Goal: Information Seeking & Learning: Check status

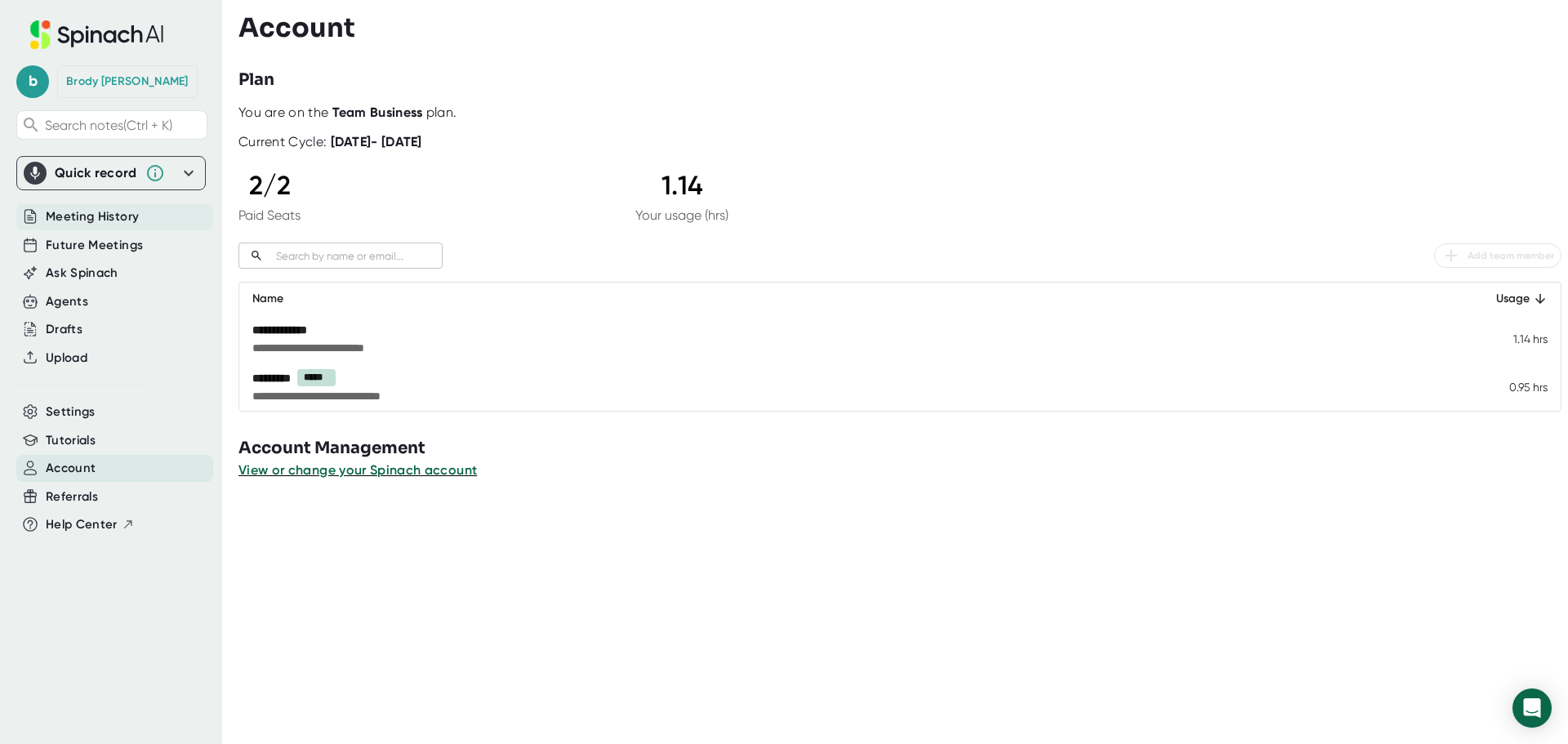
click at [100, 211] on span "Meeting History" at bounding box center [93, 217] width 93 height 19
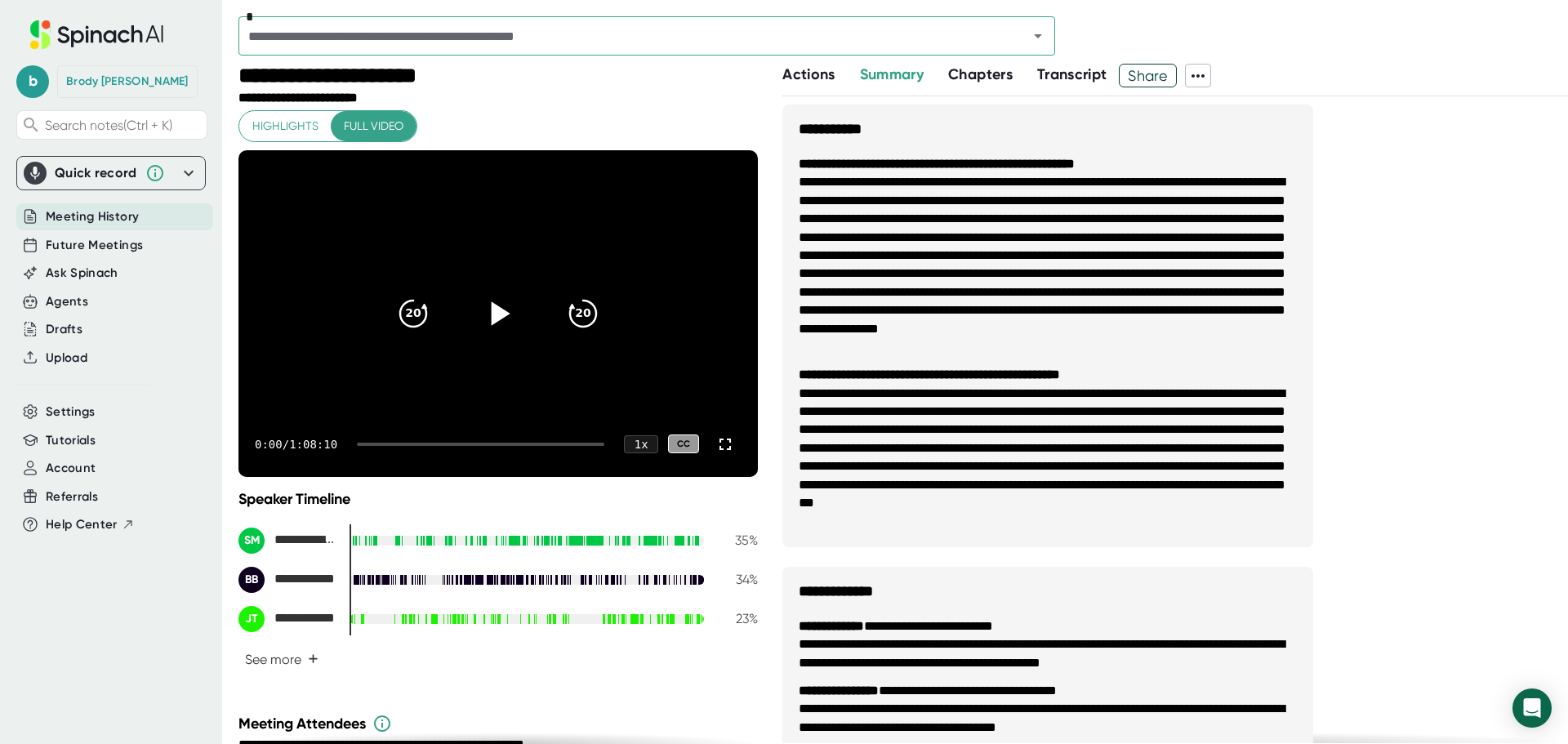
click at [492, 314] on icon at bounding box center [501, 313] width 19 height 24
drag, startPoint x: 560, startPoint y: 663, endPoint x: 566, endPoint y: 657, distance: 8.5
click at [560, 664] on div "**********" at bounding box center [498, 600] width 519 height 146
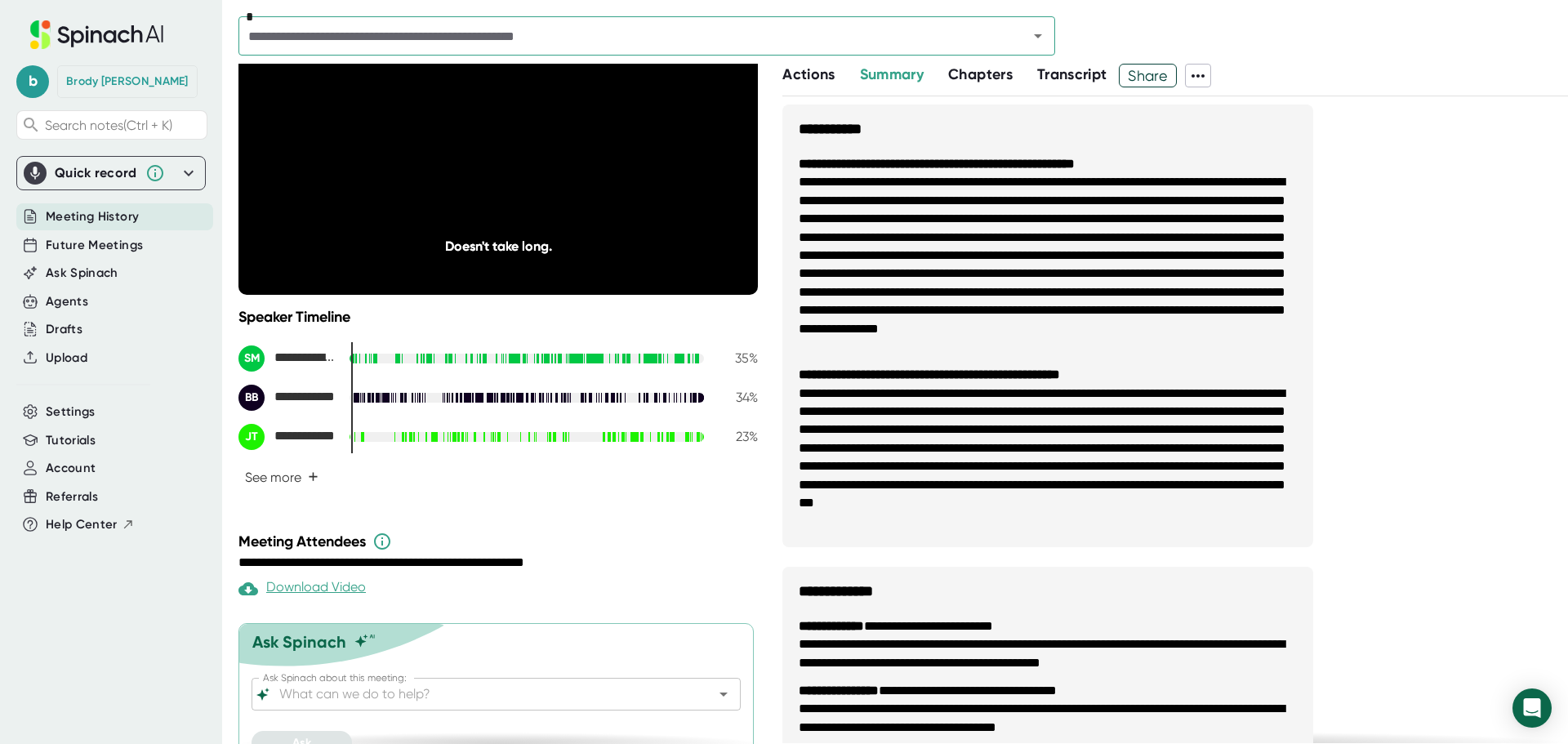
scroll to position [210, 0]
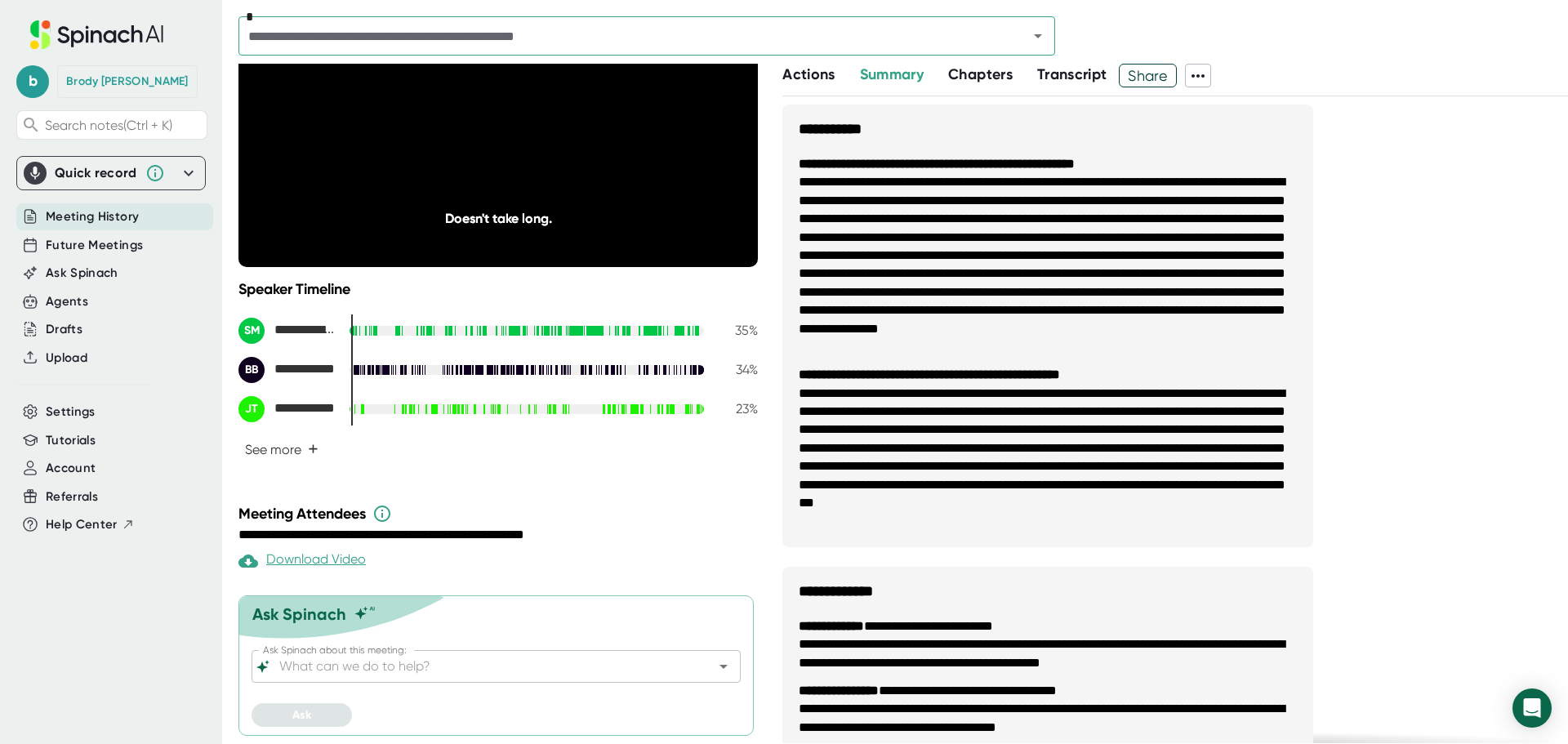
click at [430, 496] on div "**********" at bounding box center [501, 403] width 524 height 680
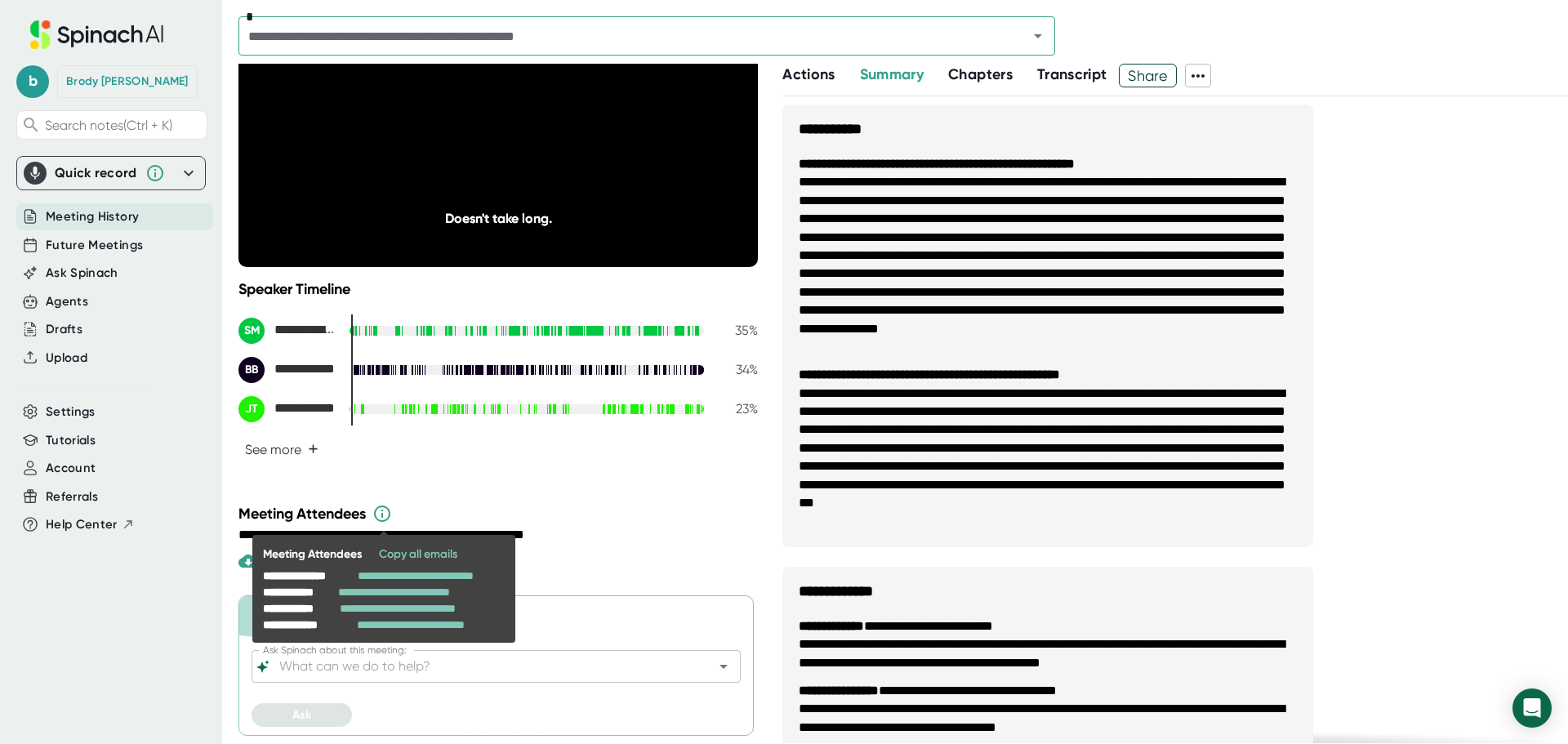
click at [386, 504] on icon at bounding box center [382, 513] width 20 height 20
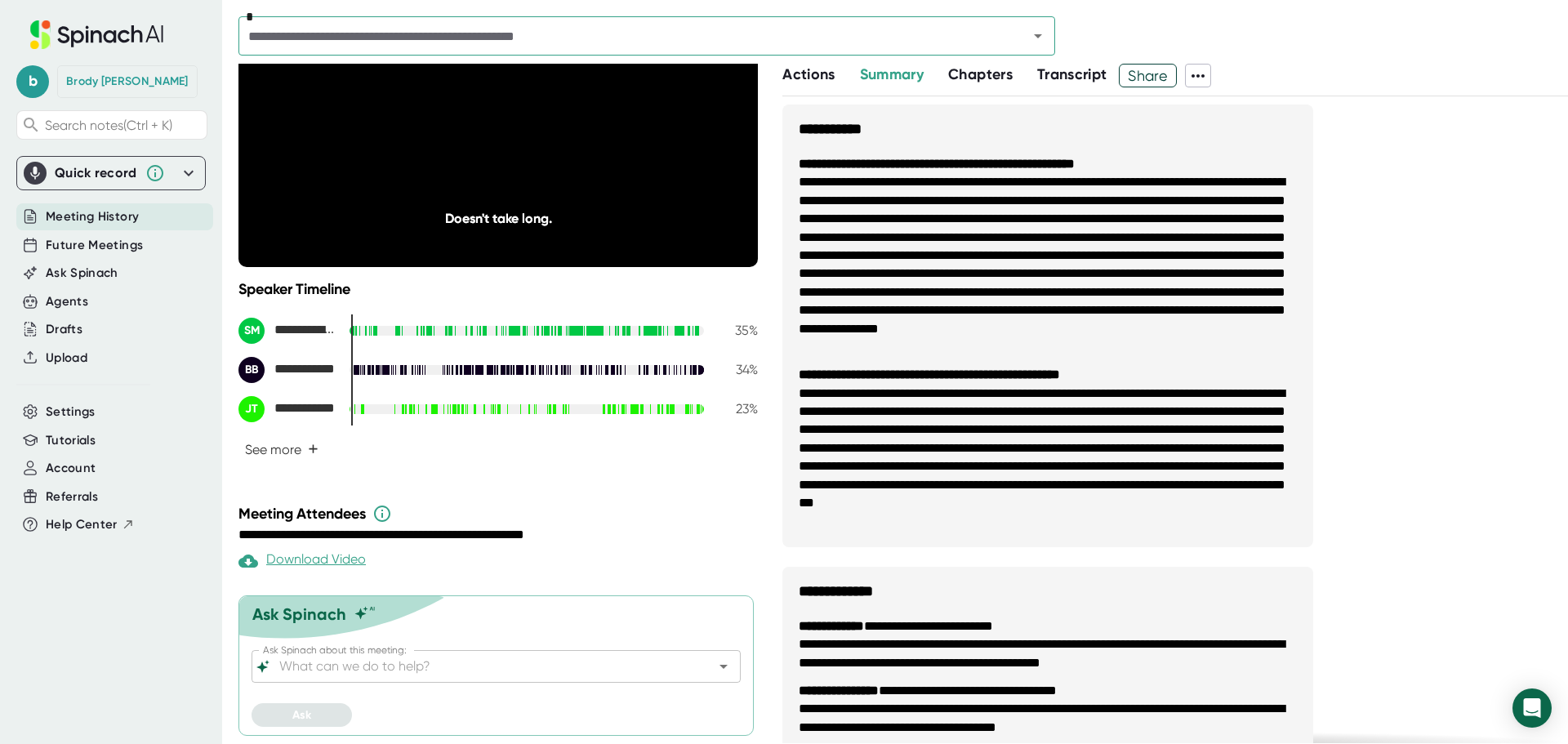
click at [490, 477] on div "**********" at bounding box center [498, 192] width 519 height 583
click at [113, 214] on span "Meeting History" at bounding box center [93, 217] width 93 height 19
click at [101, 245] on span "Future Meetings" at bounding box center [94, 245] width 97 height 19
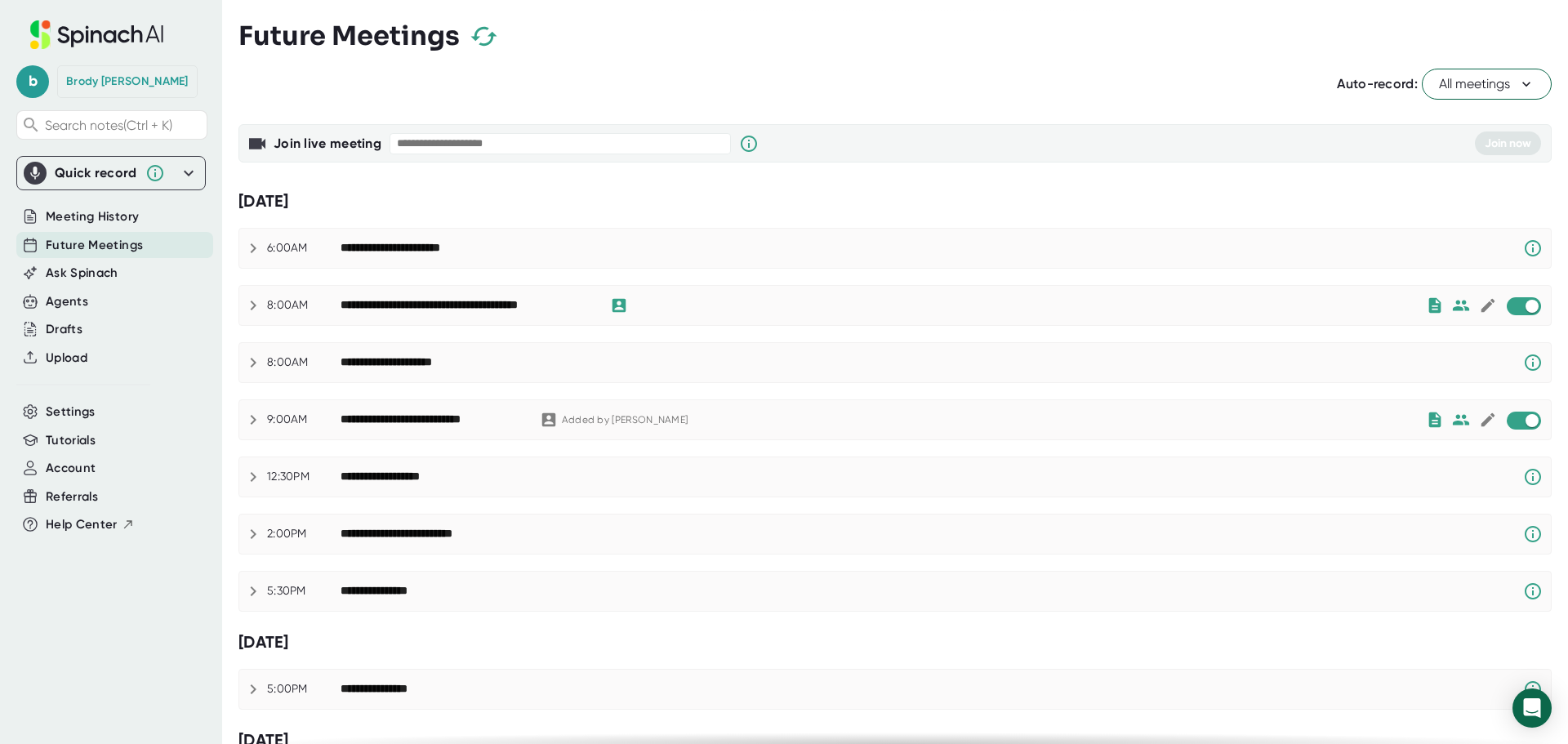
click at [110, 240] on span "Future Meetings" at bounding box center [94, 245] width 97 height 19
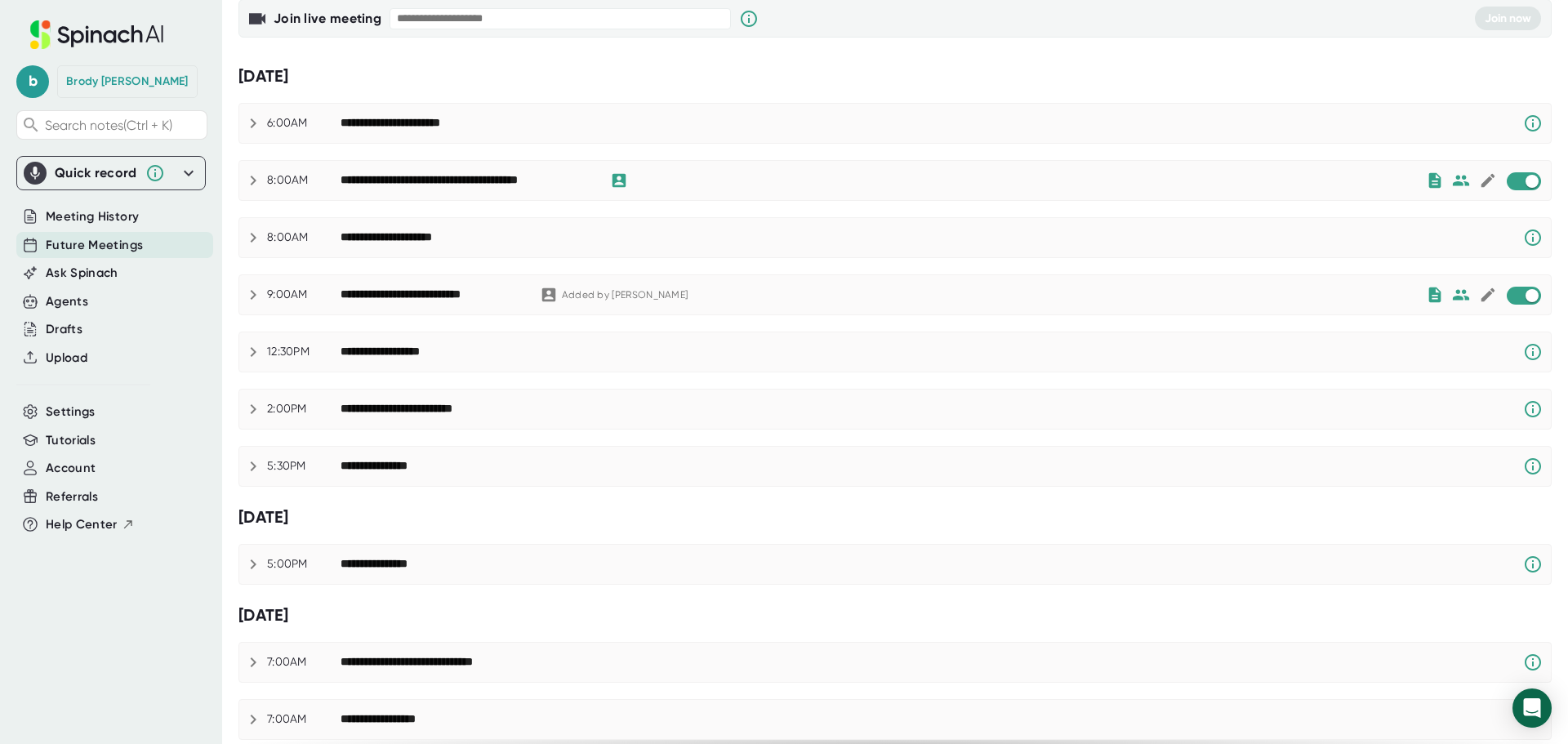
scroll to position [82, 0]
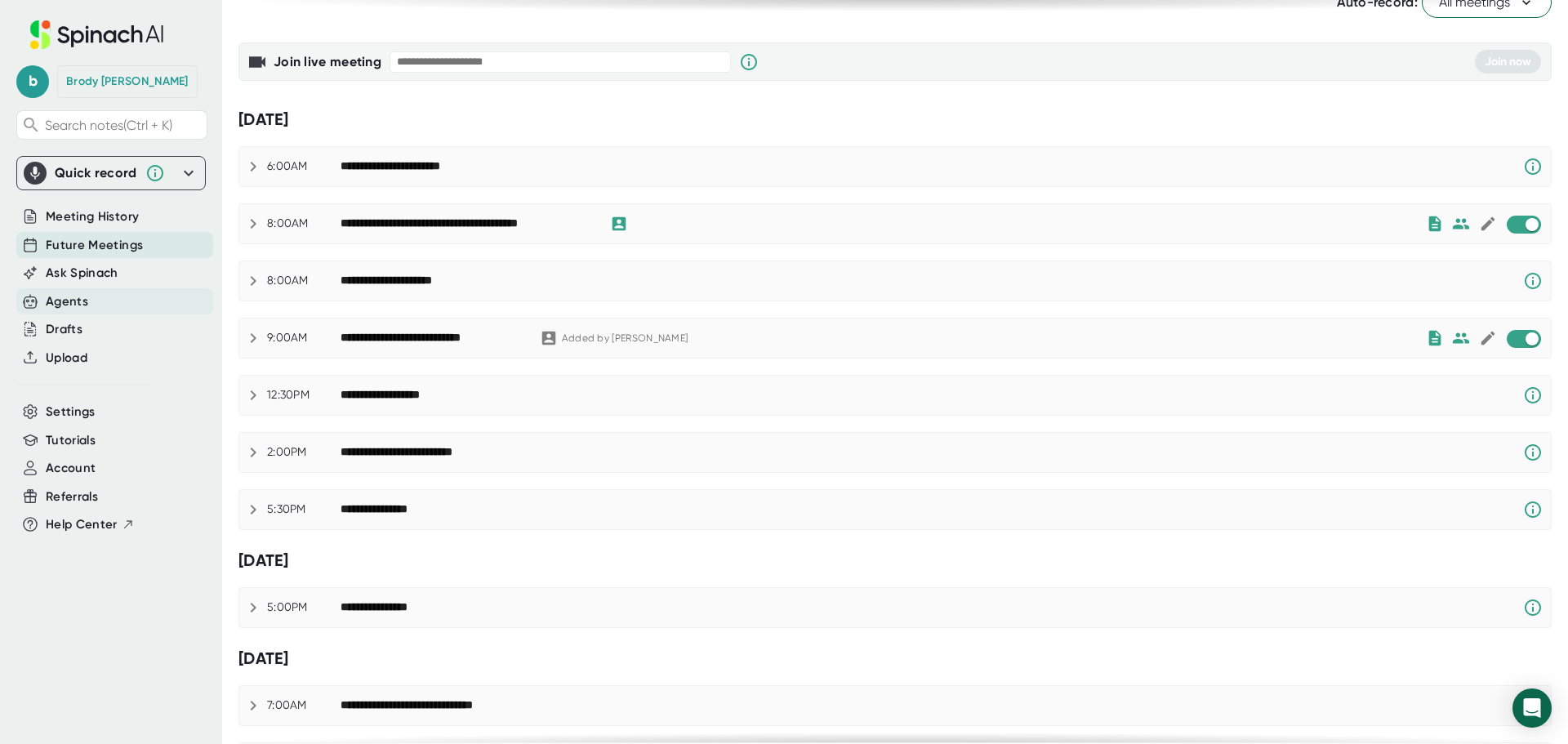
click at [82, 302] on div "Agents" at bounding box center [67, 302] width 42 height 19
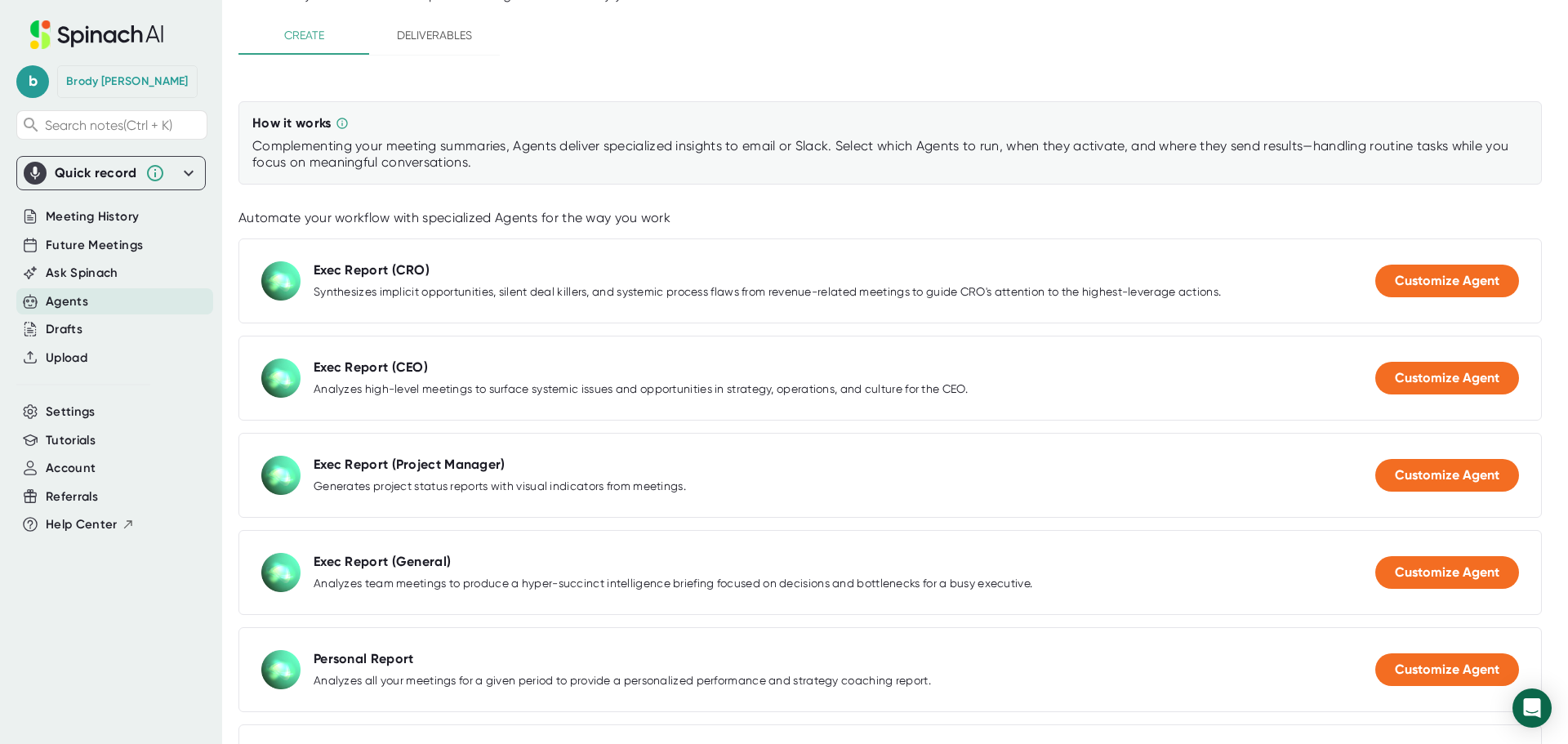
scroll to position [245, 0]
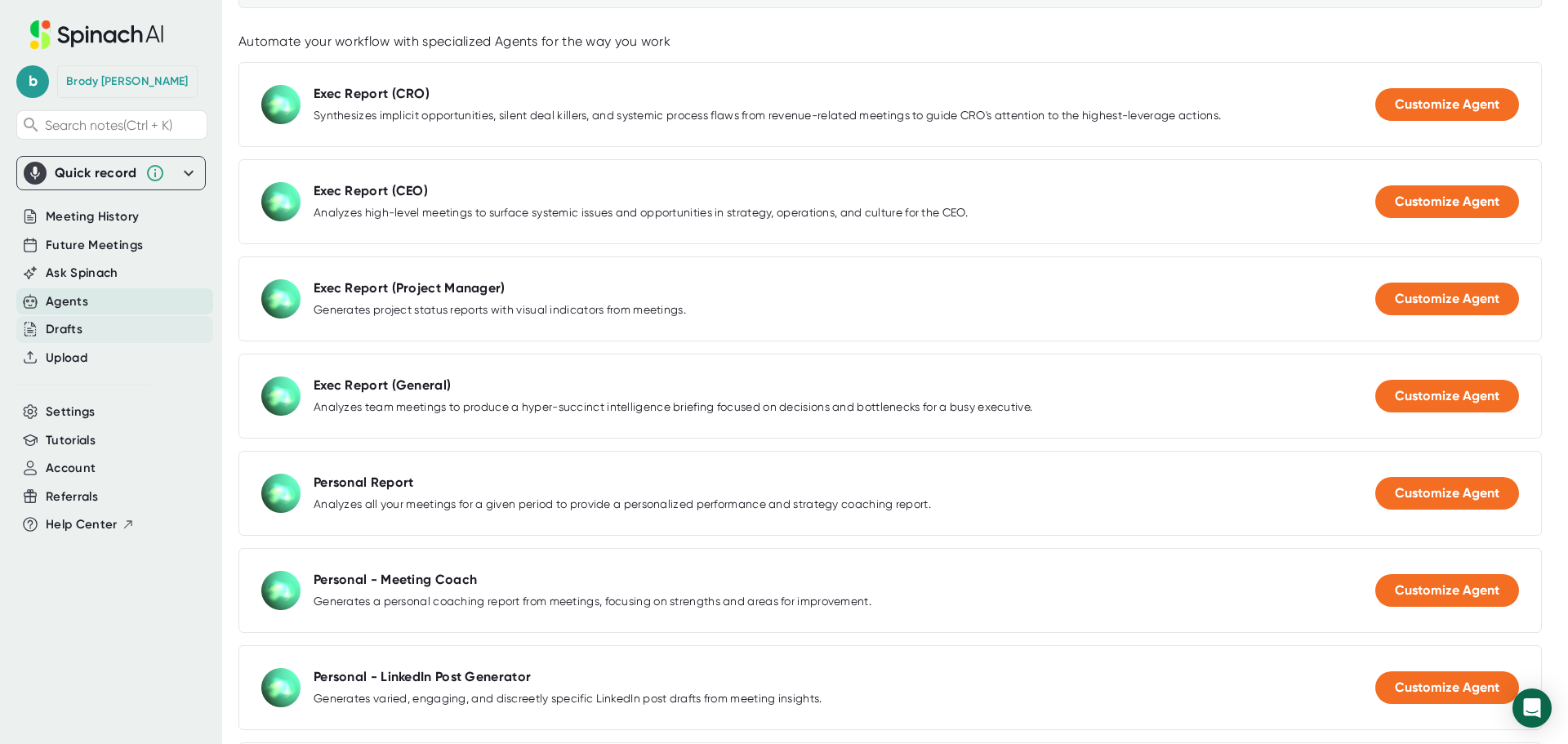
click at [59, 329] on div "Drafts" at bounding box center [64, 330] width 37 height 19
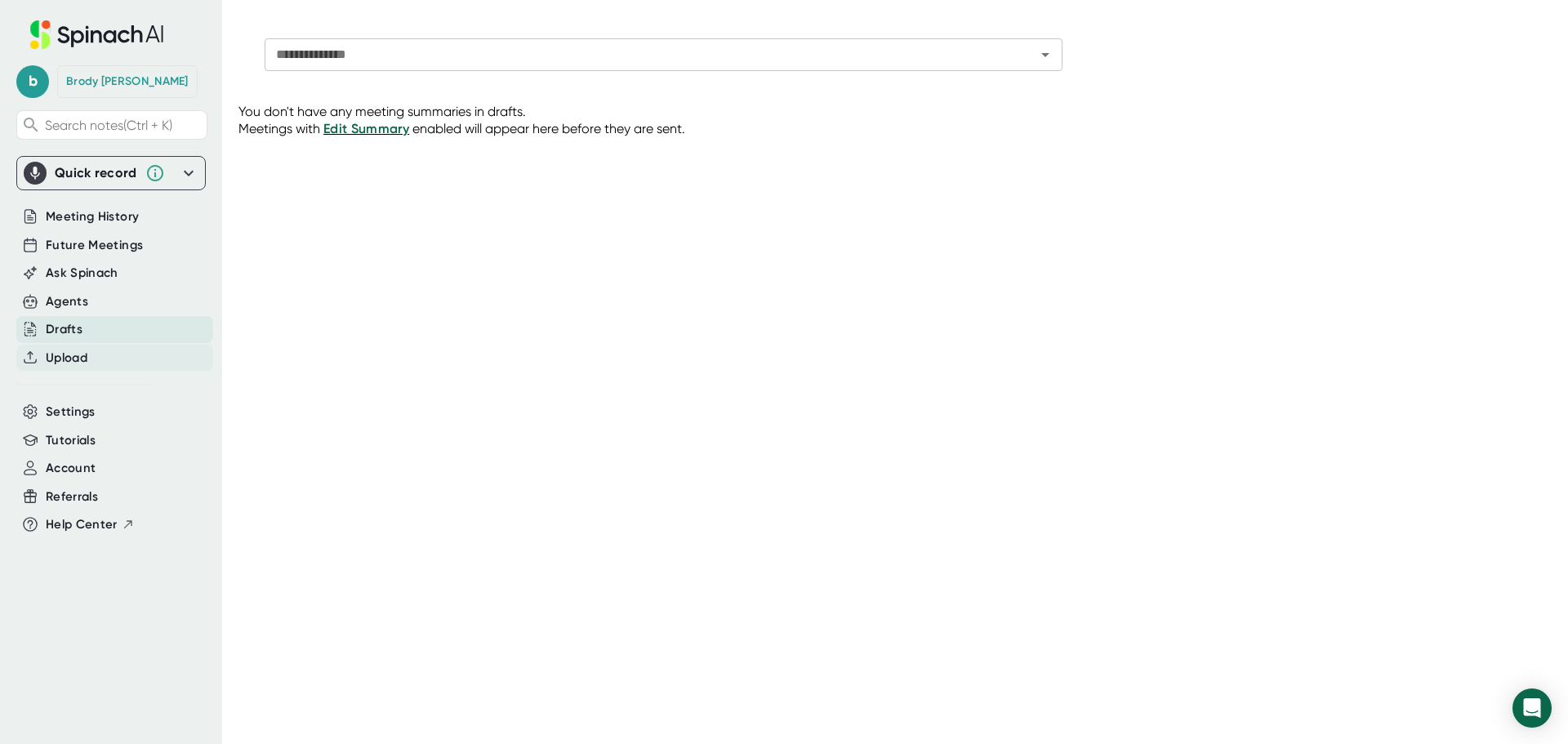
click at [76, 354] on span "Upload" at bounding box center [66, 358] width 42 height 19
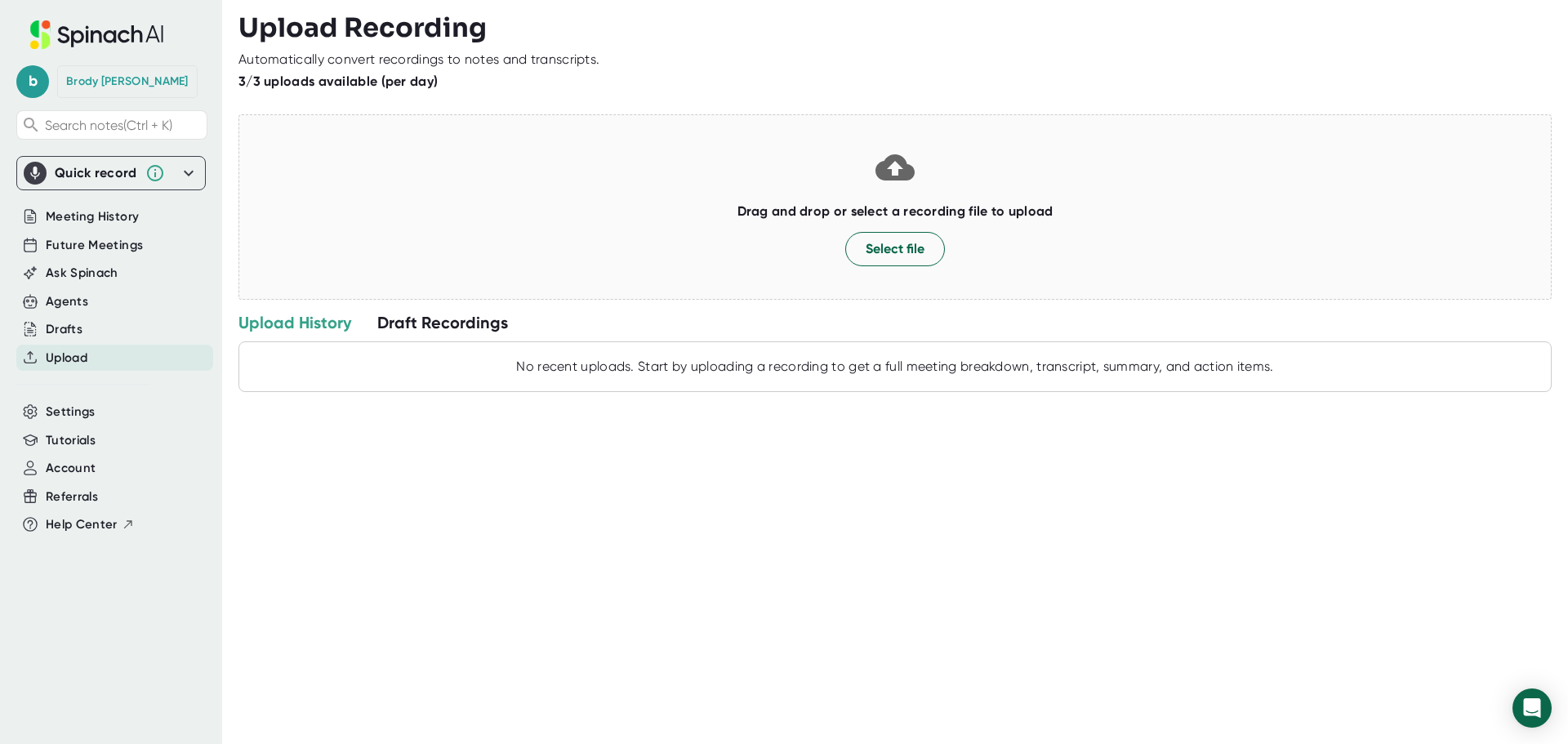
click at [74, 75] on div "[PERSON_NAME]" at bounding box center [127, 81] width 122 height 14
click at [116, 218] on span "Meeting History" at bounding box center [93, 217] width 93 height 19
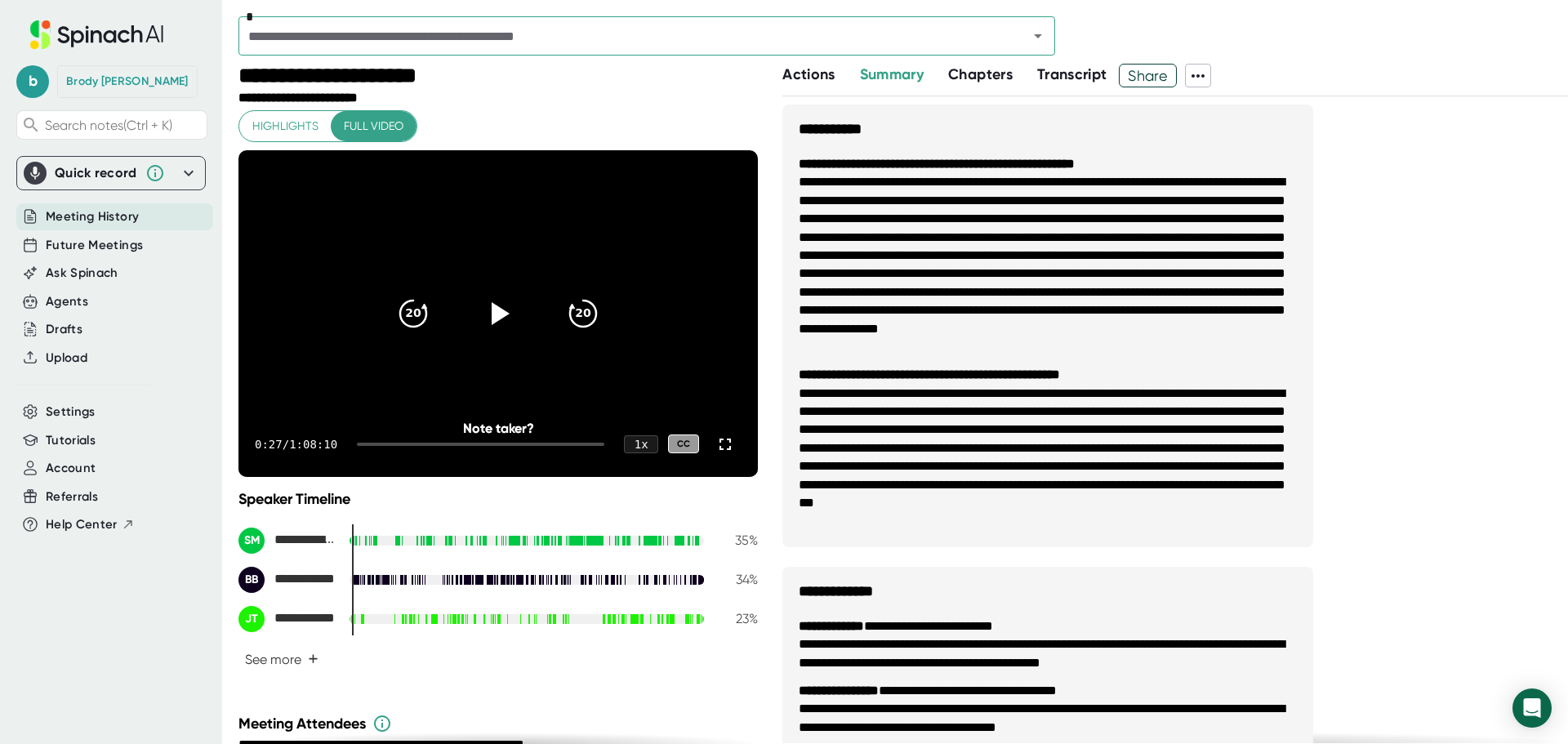
click at [495, 94] on div "**********" at bounding box center [501, 99] width 524 height 15
click at [181, 166] on icon at bounding box center [188, 172] width 20 height 20
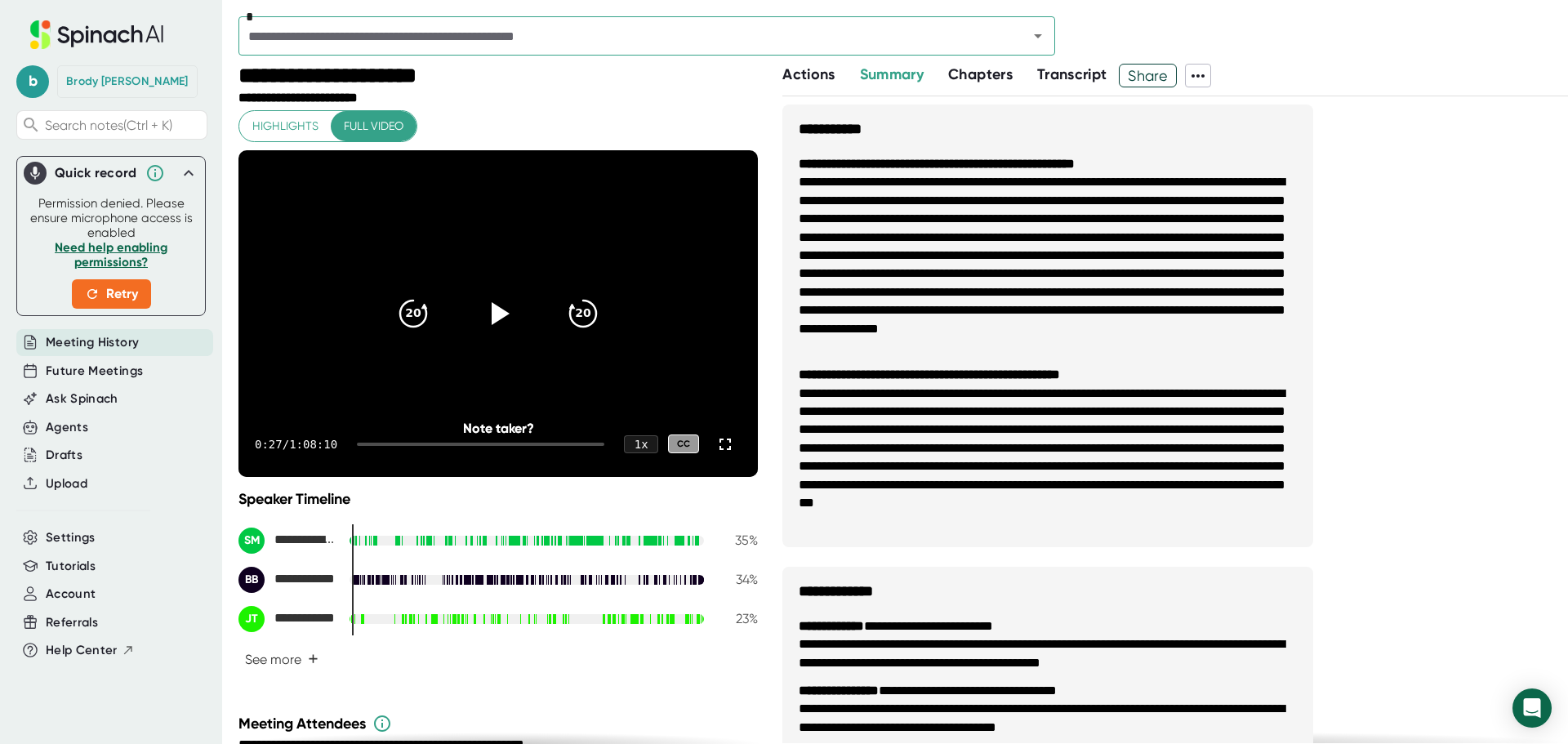
click at [187, 164] on icon at bounding box center [188, 172] width 20 height 20
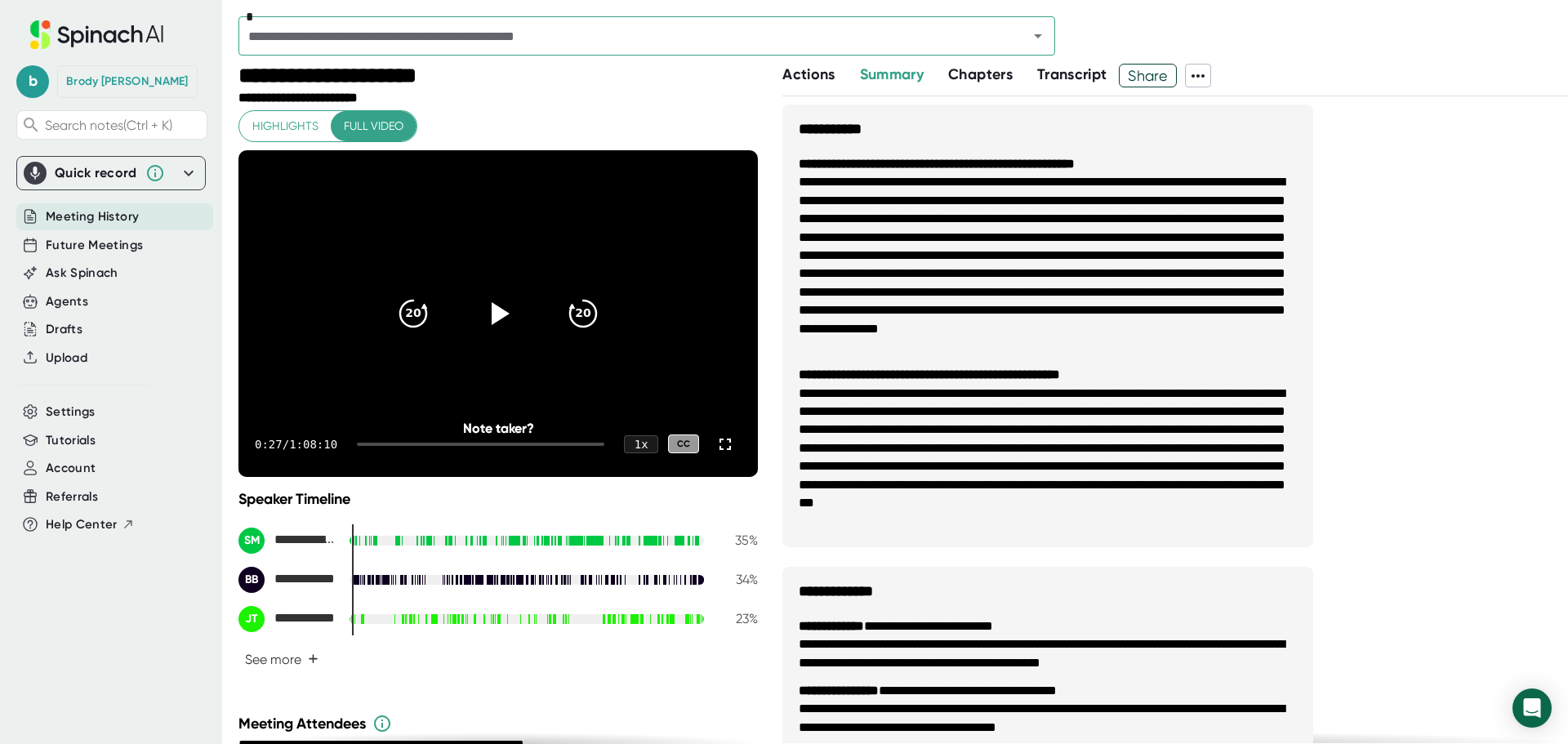
click at [96, 212] on span "Meeting History" at bounding box center [93, 217] width 93 height 19
click at [104, 216] on span "Meeting History" at bounding box center [93, 217] width 93 height 19
click at [112, 234] on div "Future Meetings" at bounding box center [115, 245] width 197 height 27
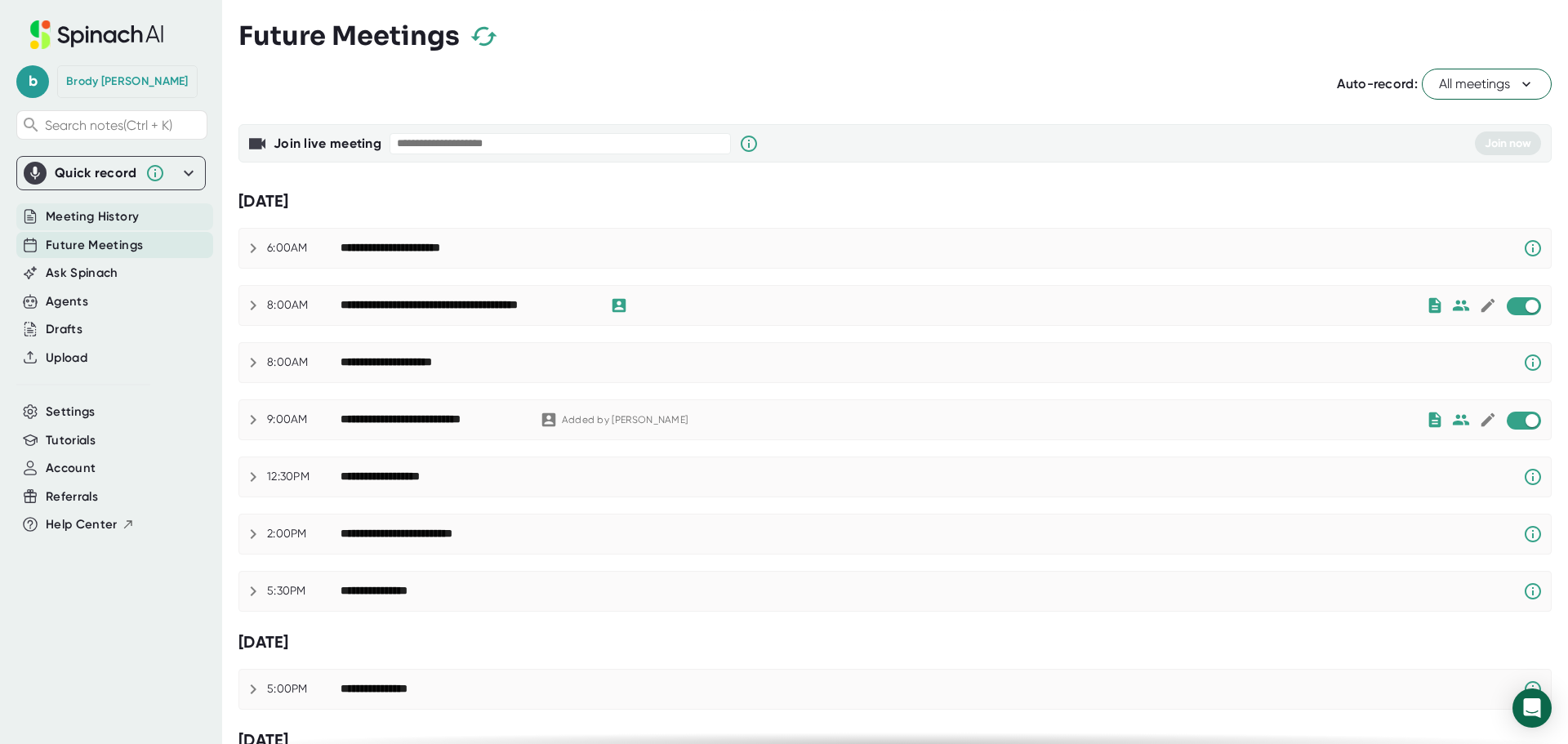
click at [116, 216] on span "Meeting History" at bounding box center [93, 217] width 93 height 19
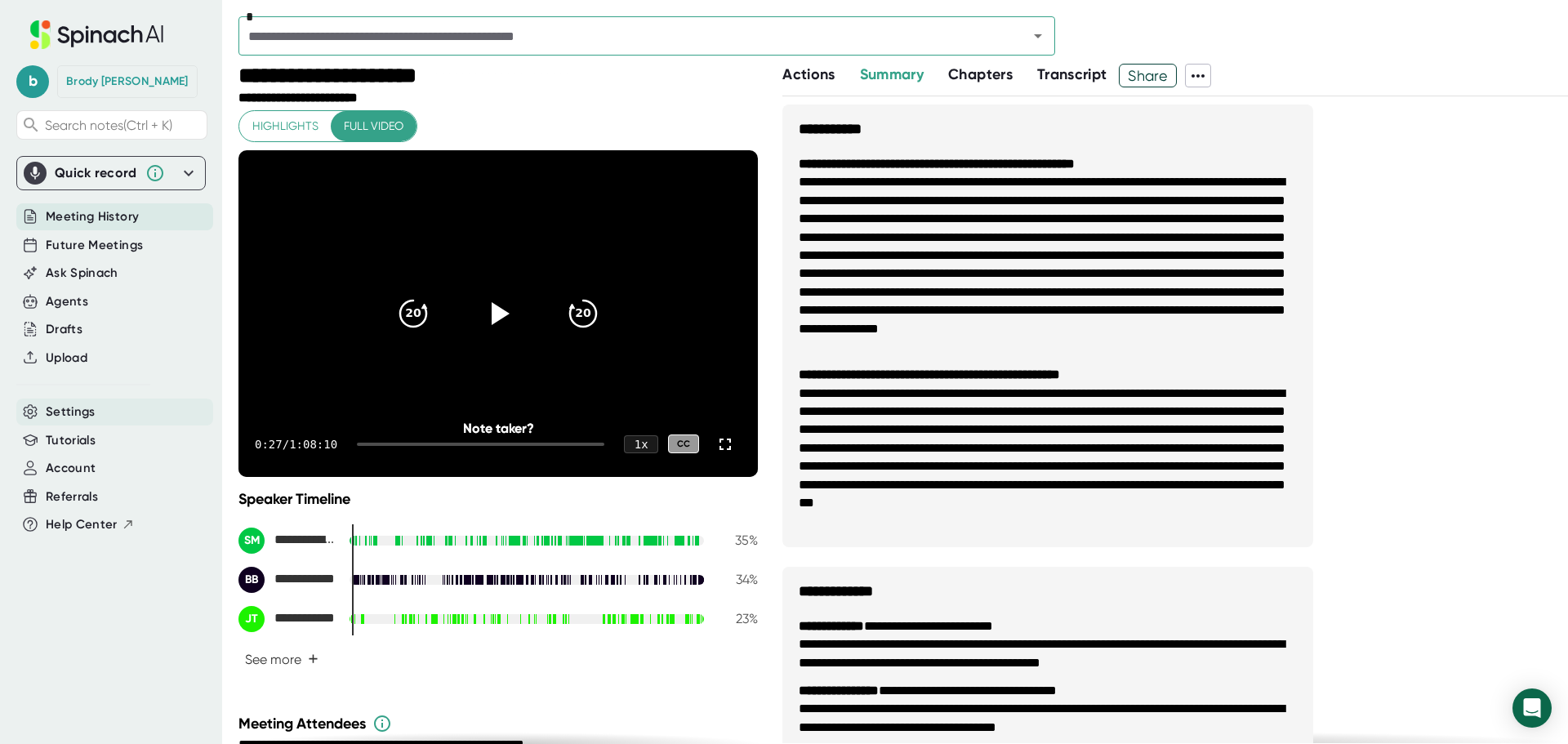
click at [73, 408] on span "Settings" at bounding box center [71, 412] width 50 height 19
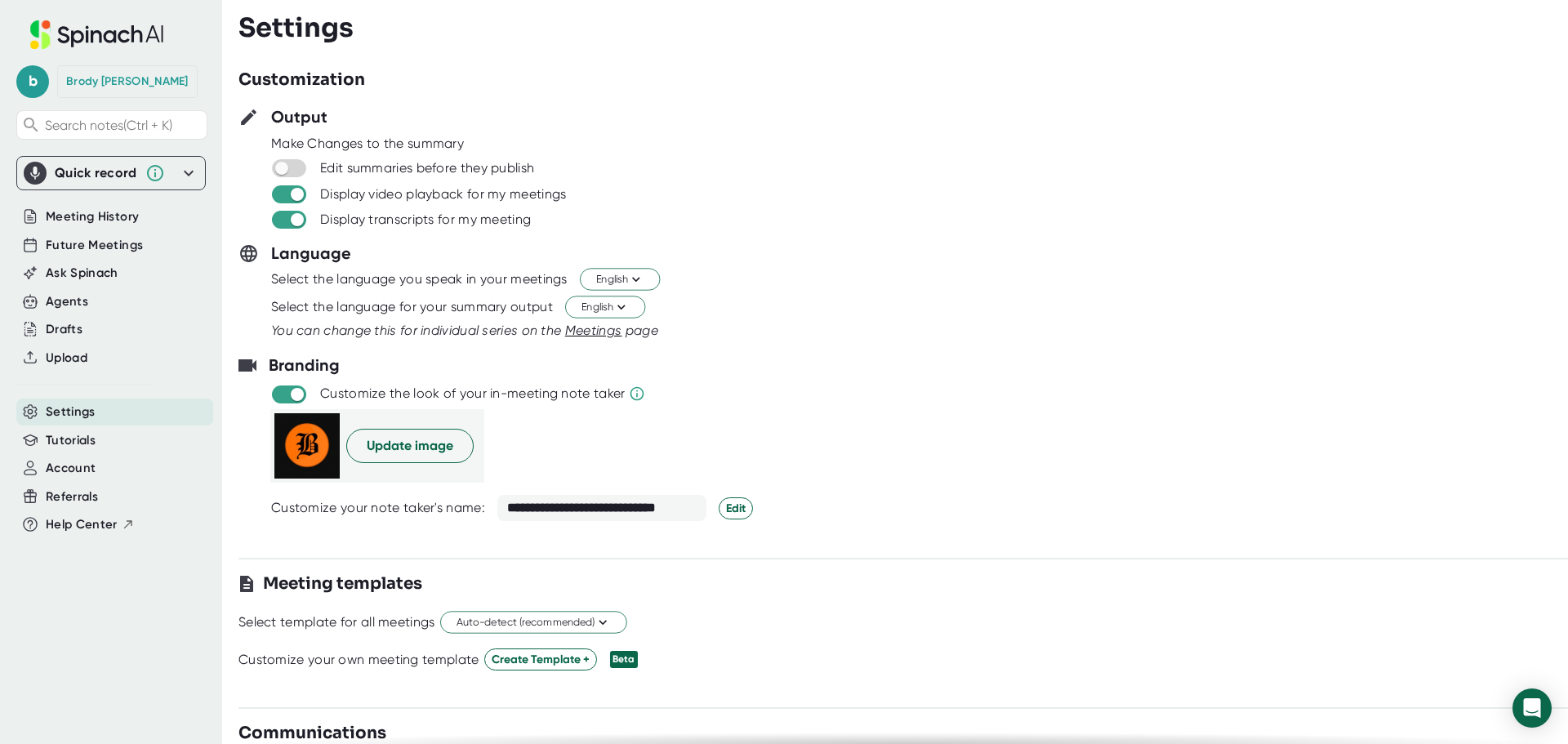
click at [953, 351] on div at bounding box center [903, 347] width 1330 height 12
click at [120, 217] on span "Meeting History" at bounding box center [93, 217] width 93 height 19
